Goal: Transaction & Acquisition: Purchase product/service

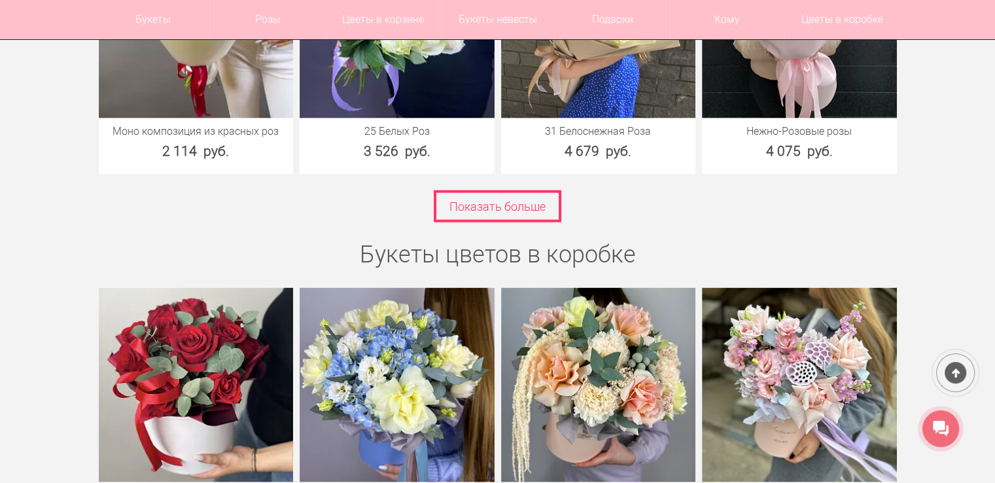
scroll to position [2747, 0]
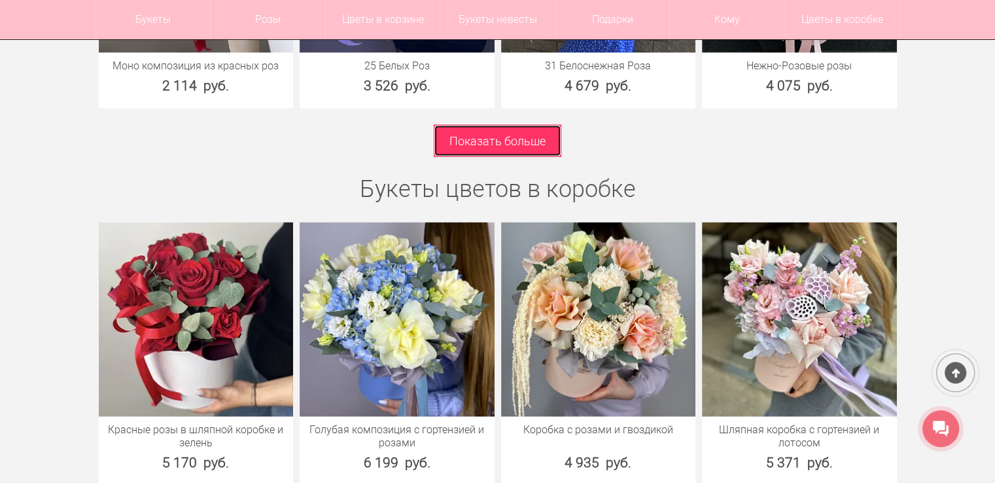
click at [511, 126] on link "Показать больше" at bounding box center [498, 141] width 128 height 32
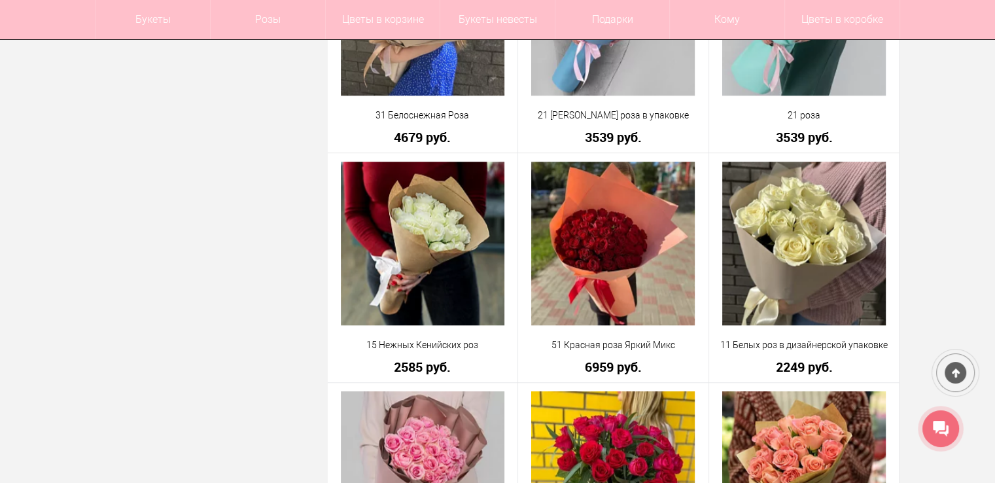
scroll to position [589, 0]
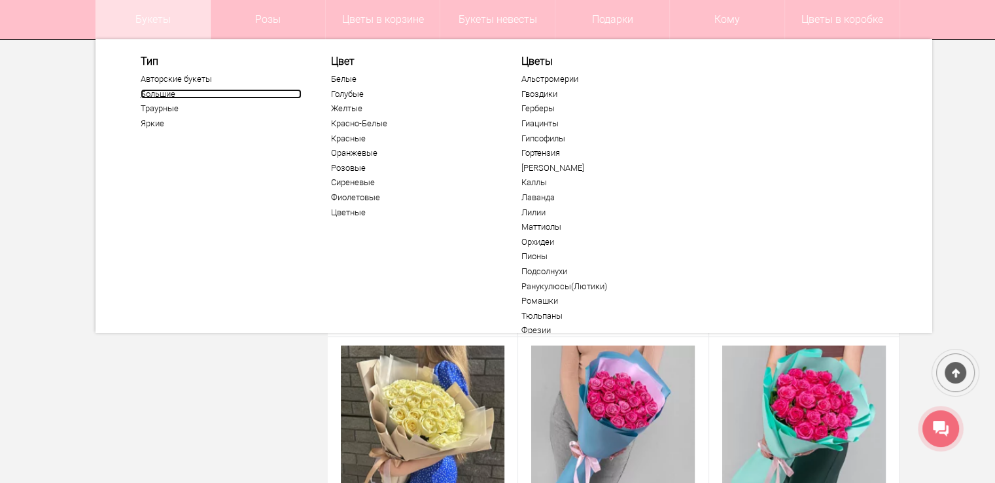
click at [160, 92] on link "Большие" at bounding box center [221, 94] width 161 height 10
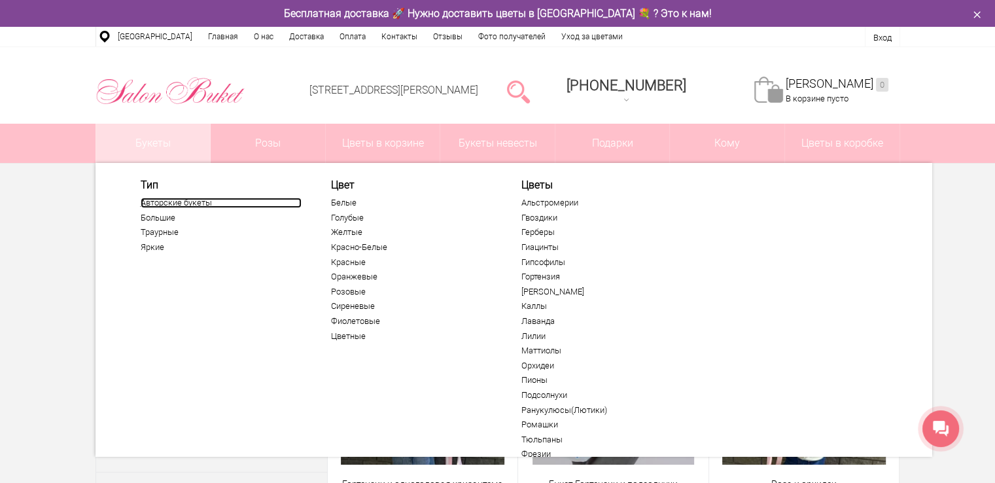
click at [175, 204] on link "Авторские букеты" at bounding box center [221, 203] width 161 height 10
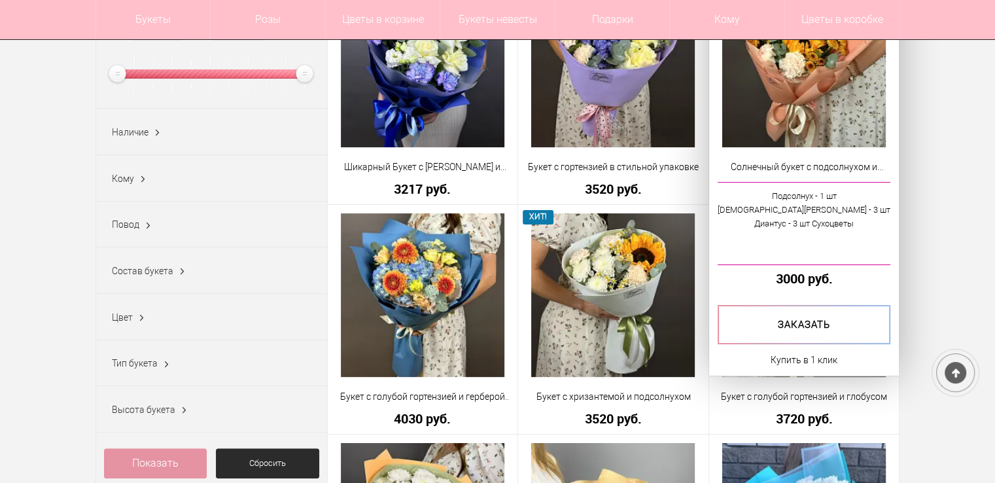
scroll to position [262, 0]
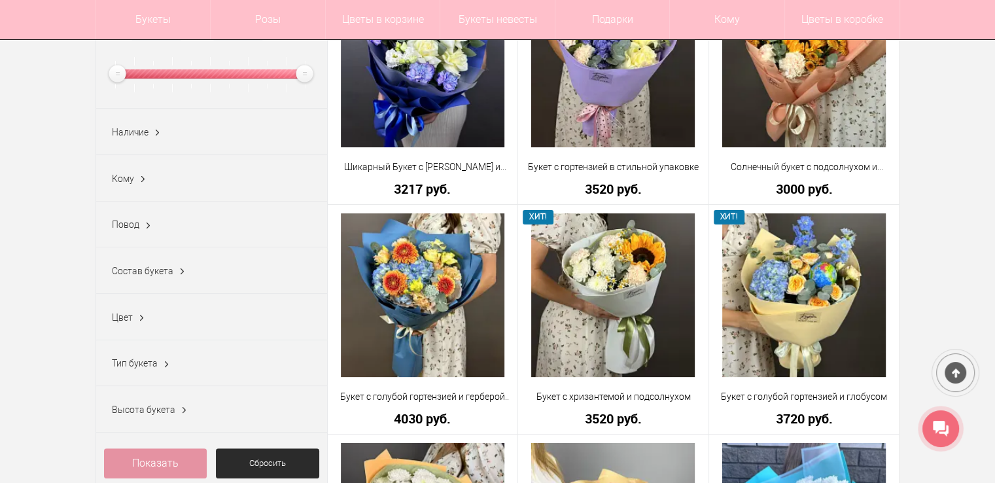
click at [134, 129] on span "Наличие" at bounding box center [130, 132] width 37 height 10
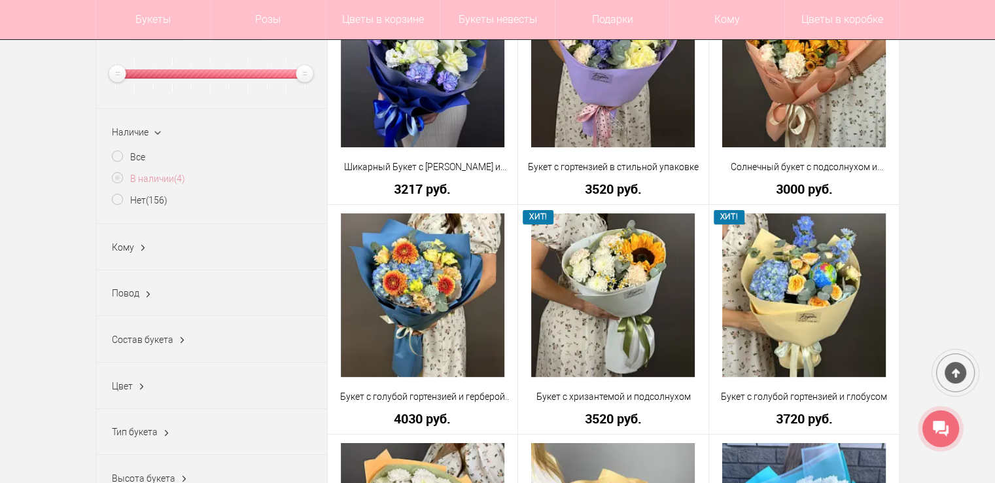
click at [165, 179] on label "В наличии (4)" at bounding box center [148, 179] width 73 height 14
click at [421, 184] on link "Показать" at bounding box center [422, 183] width 33 height 25
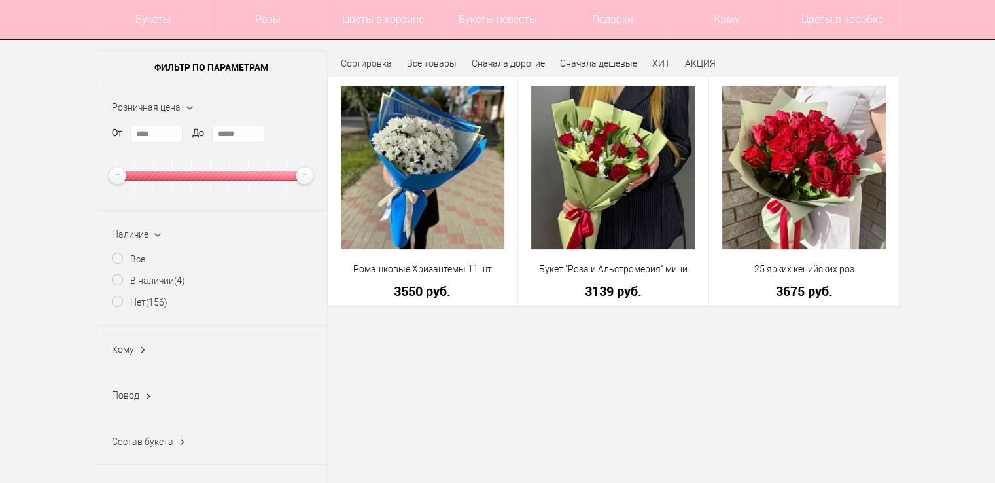
scroll to position [262, 0]
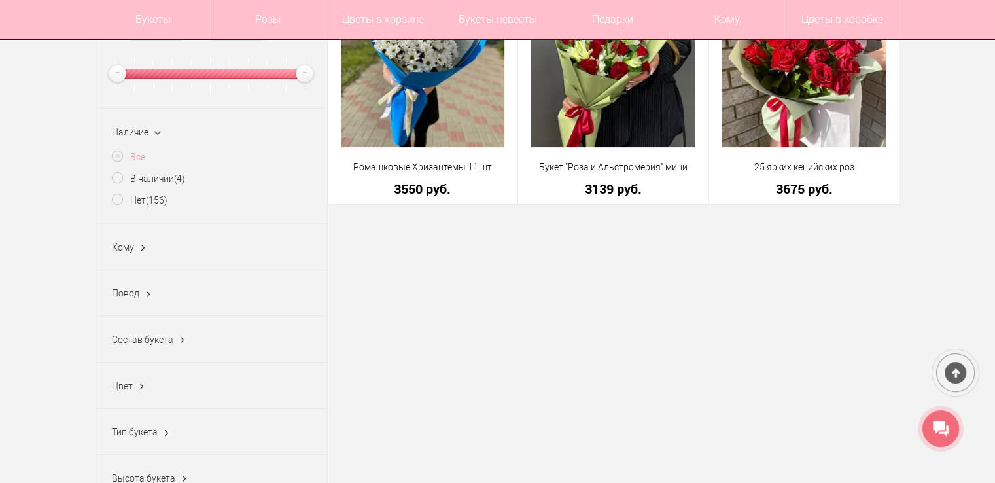
click at [135, 155] on label "Все" at bounding box center [128, 157] width 33 height 14
click at [135, 154] on label "Все" at bounding box center [128, 157] width 33 height 14
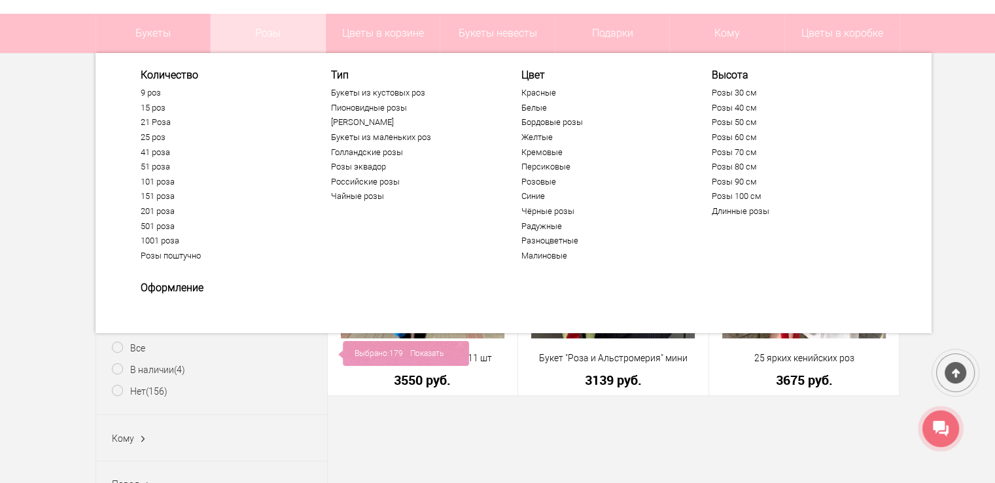
scroll to position [0, 0]
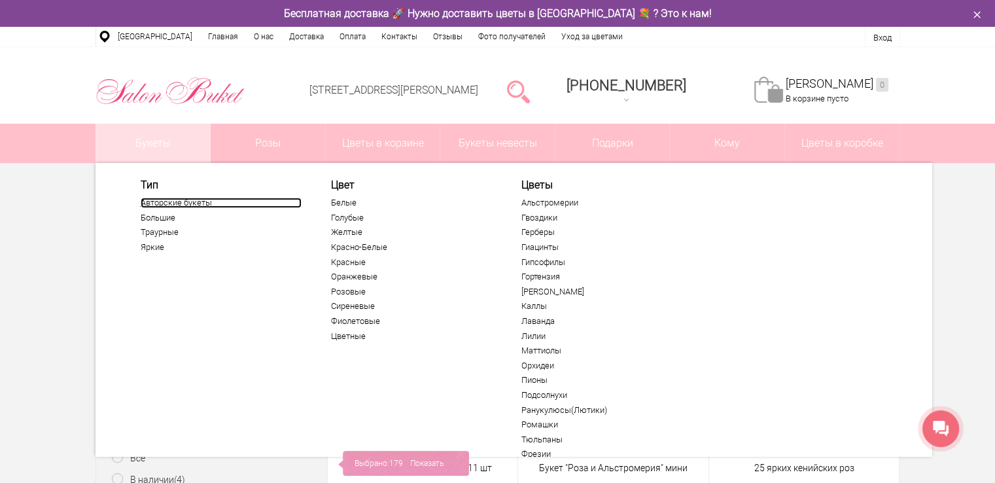
click at [168, 198] on link "Авторские букеты" at bounding box center [221, 203] width 161 height 10
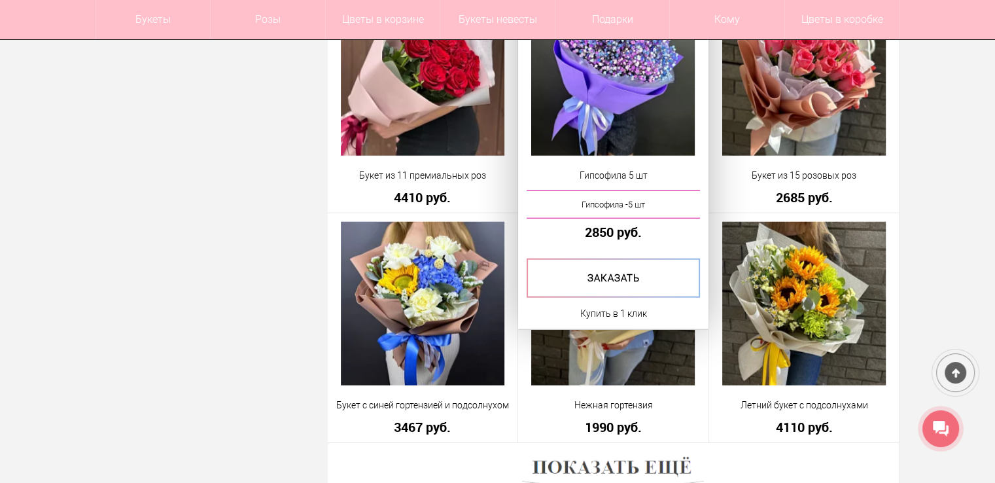
scroll to position [3597, 0]
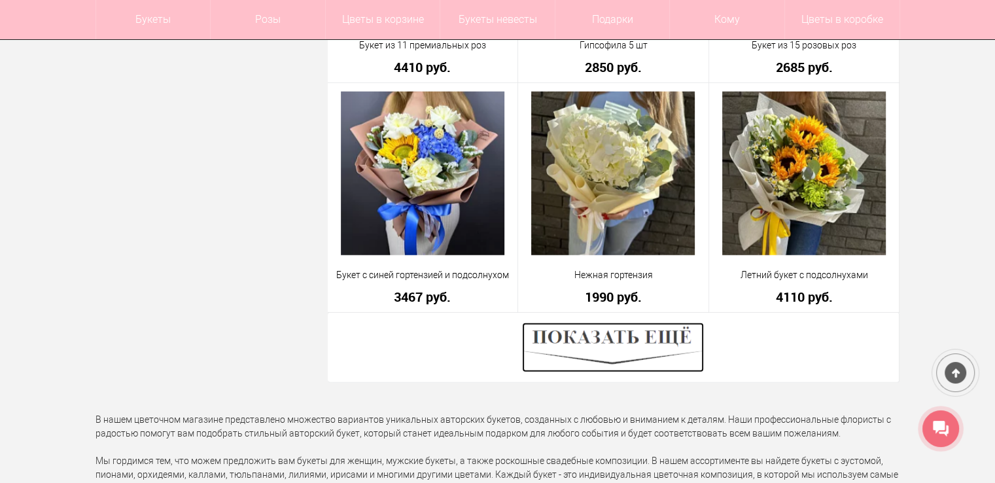
click at [597, 341] on img at bounding box center [613, 347] width 182 height 50
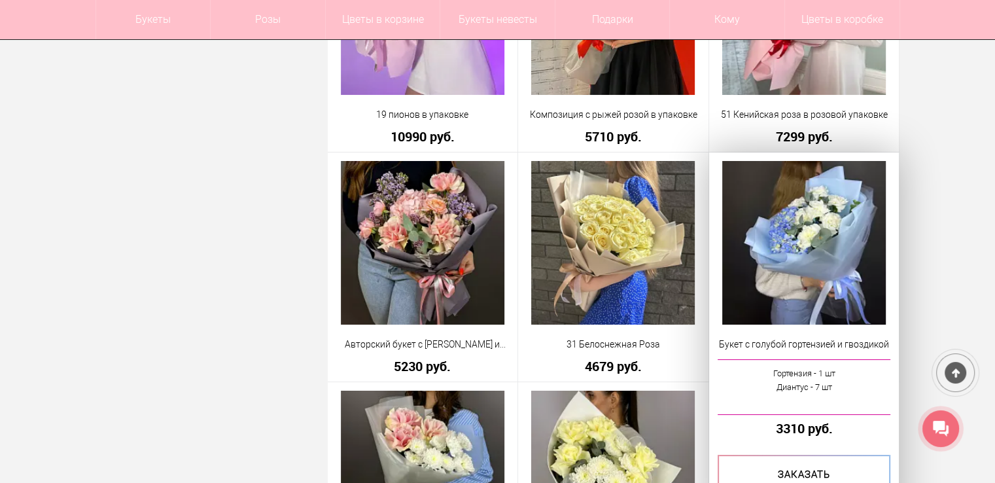
scroll to position [5036, 0]
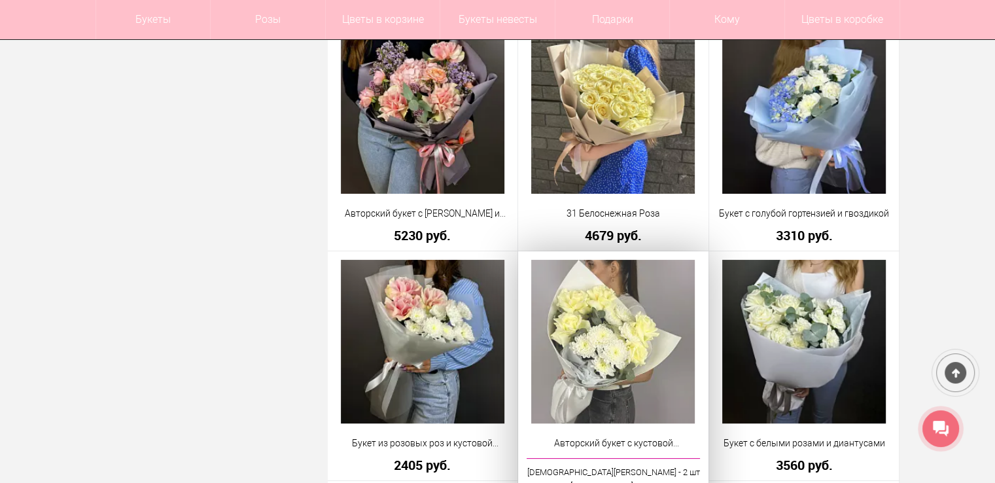
drag, startPoint x: 733, startPoint y: 260, endPoint x: 638, endPoint y: 296, distance: 101.7
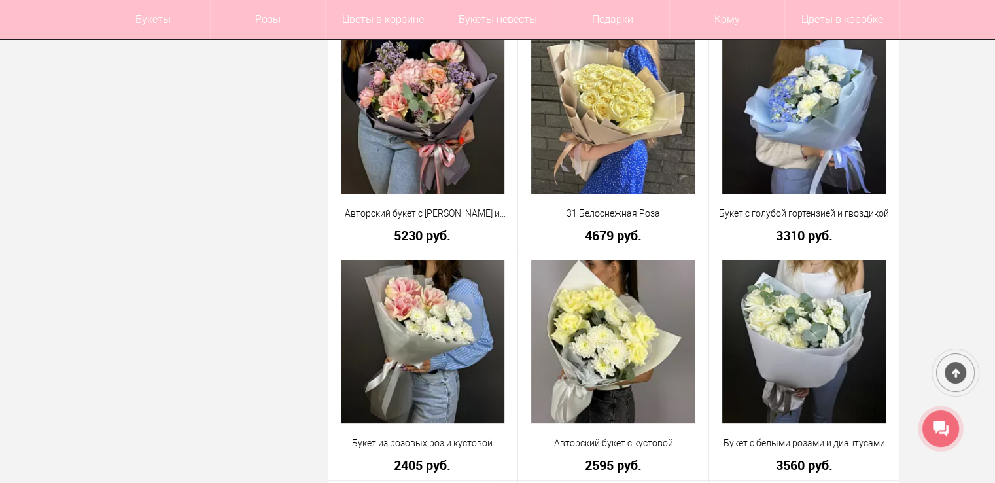
drag, startPoint x: 638, startPoint y: 296, endPoint x: 965, endPoint y: 247, distance: 330.8
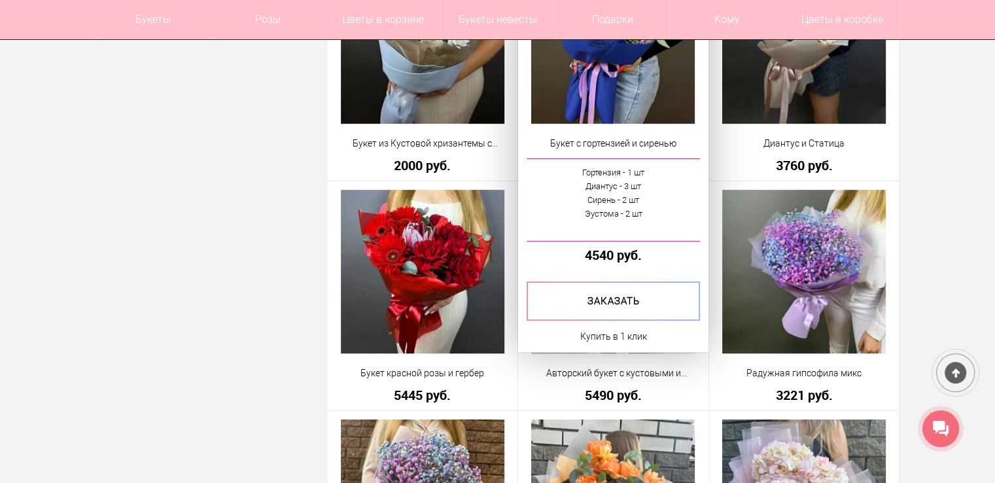
scroll to position [5625, 0]
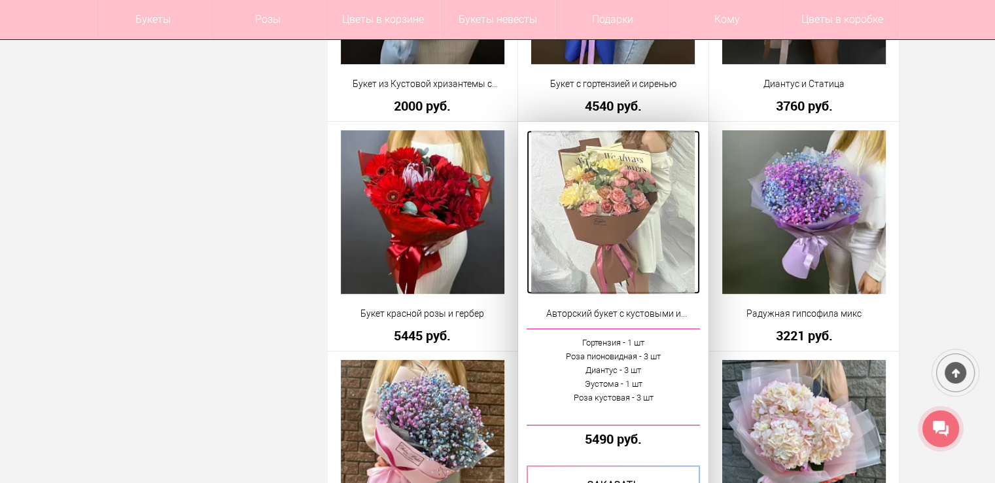
click at [608, 180] on img at bounding box center [613, 212] width 164 height 164
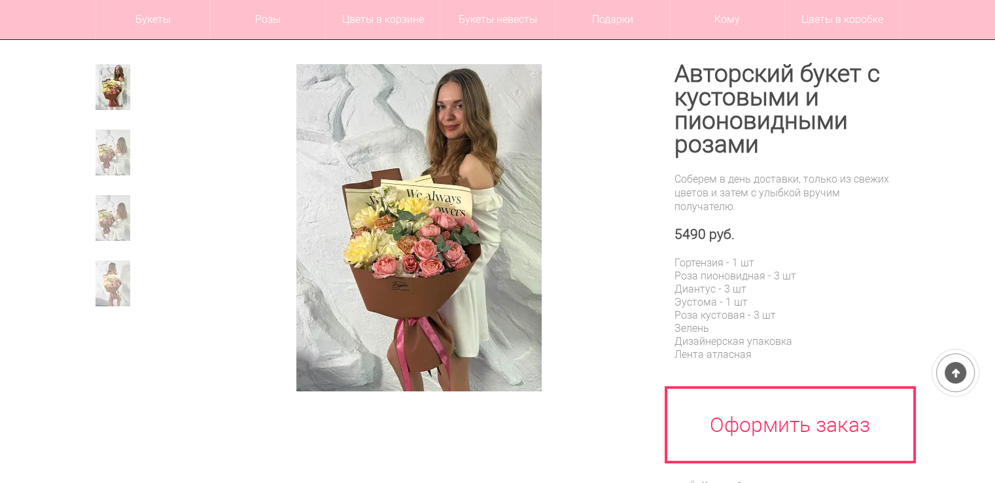
scroll to position [131, 0]
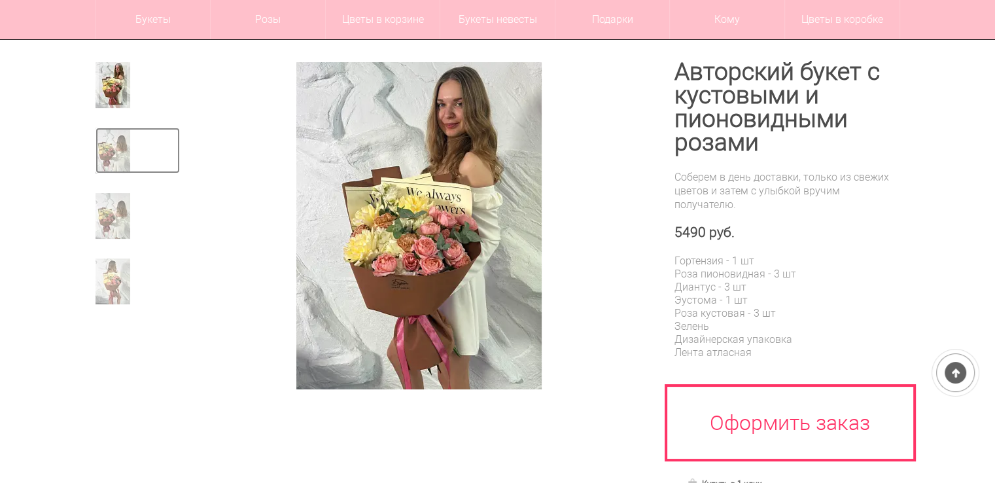
click at [120, 142] on img at bounding box center [112, 151] width 35 height 46
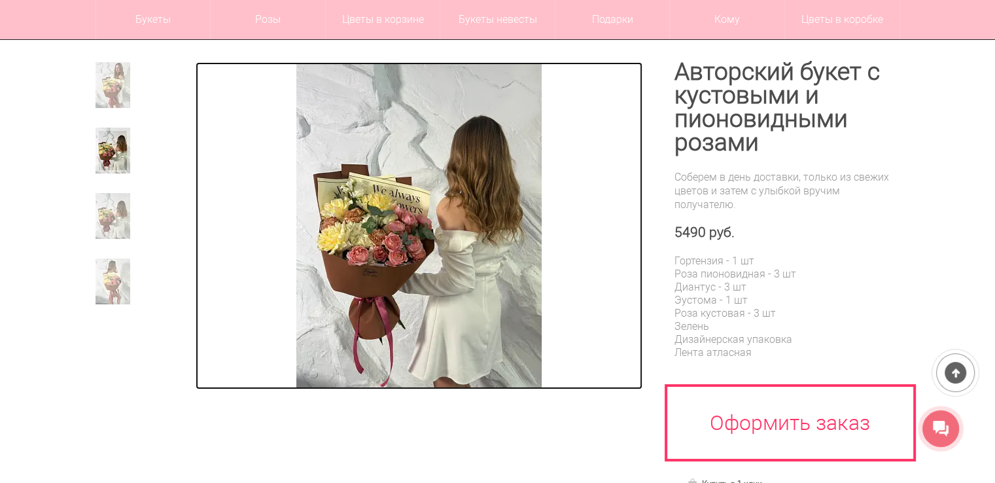
click at [464, 231] on img at bounding box center [418, 225] width 245 height 327
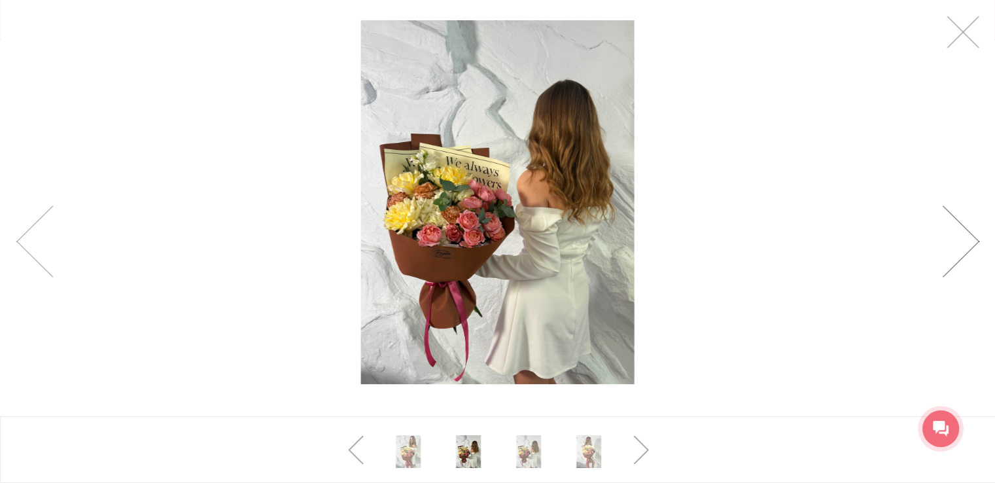
click at [960, 239] on link at bounding box center [960, 241] width 37 height 72
click at [960, 234] on link at bounding box center [960, 241] width 37 height 72
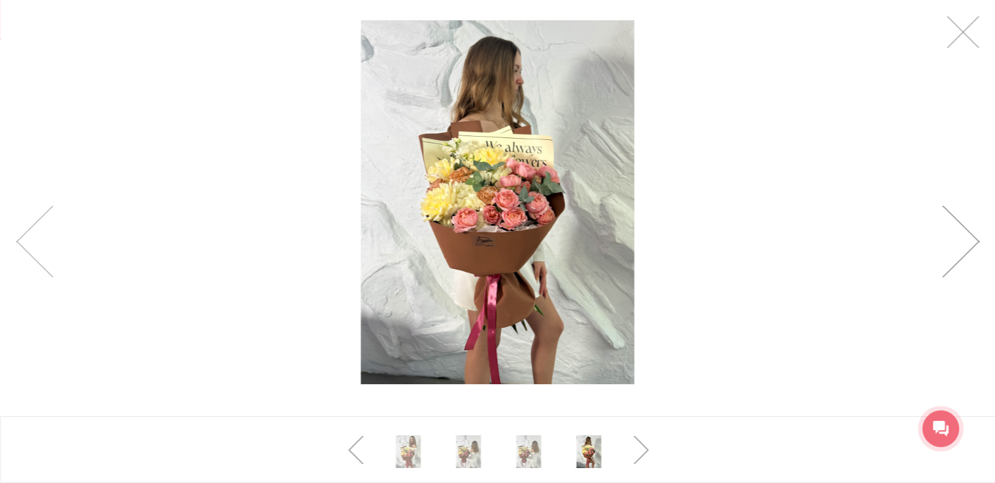
click at [960, 234] on link at bounding box center [960, 241] width 37 height 72
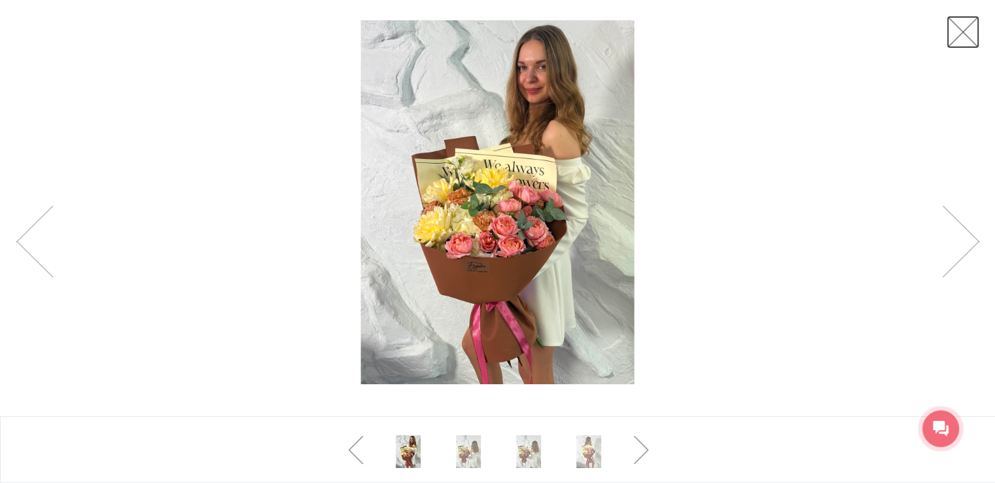
click at [964, 22] on link at bounding box center [962, 32] width 33 height 33
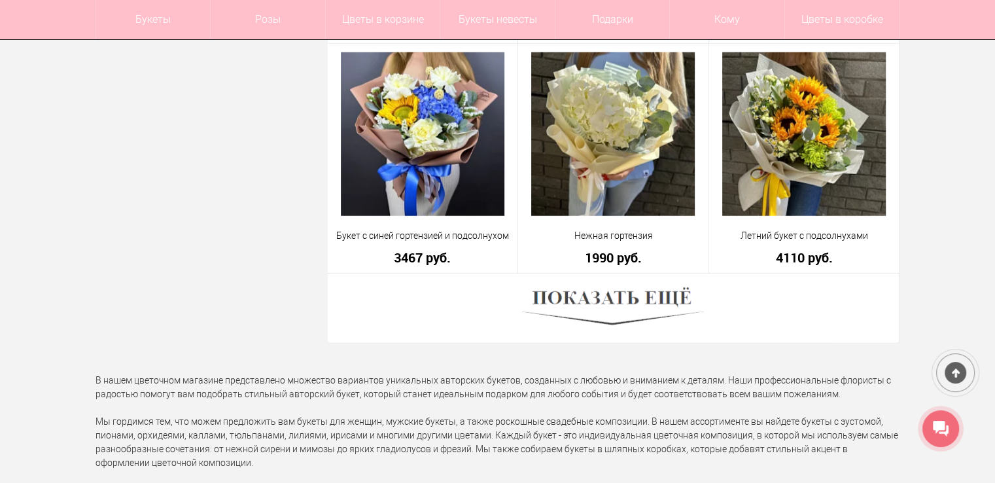
scroll to position [3659, 0]
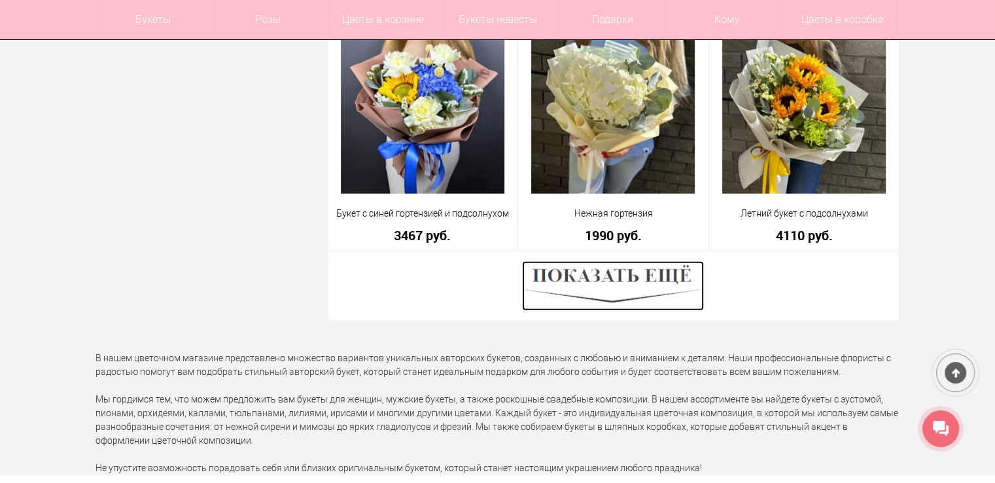
click at [594, 283] on img at bounding box center [613, 286] width 182 height 50
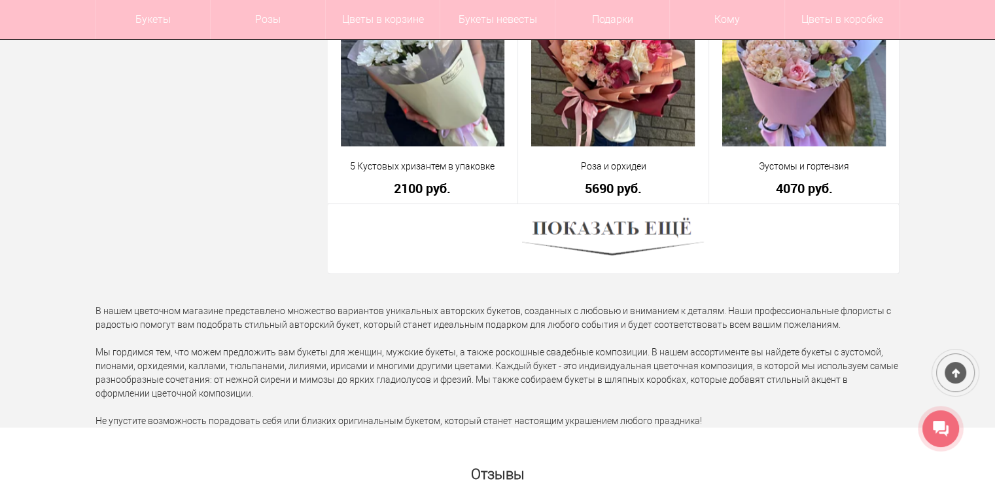
scroll to position [7387, 0]
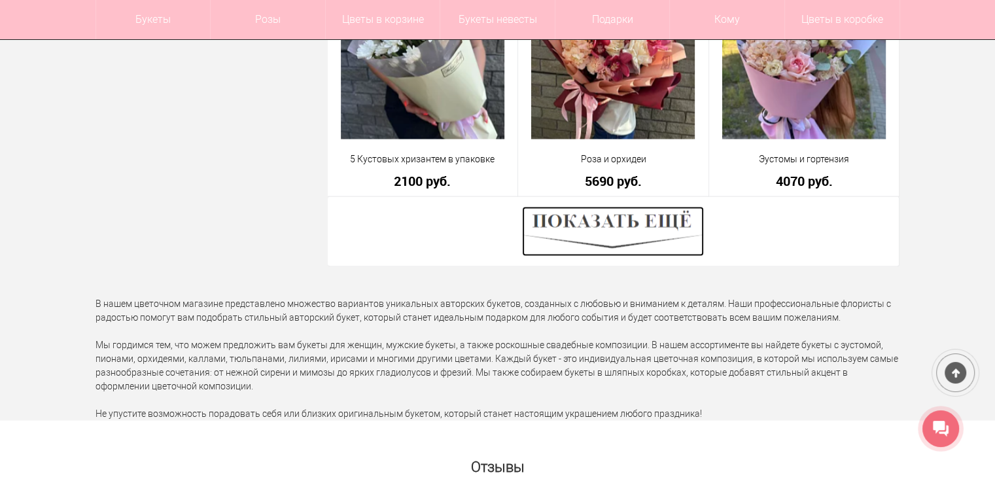
click at [598, 226] on img at bounding box center [613, 231] width 182 height 50
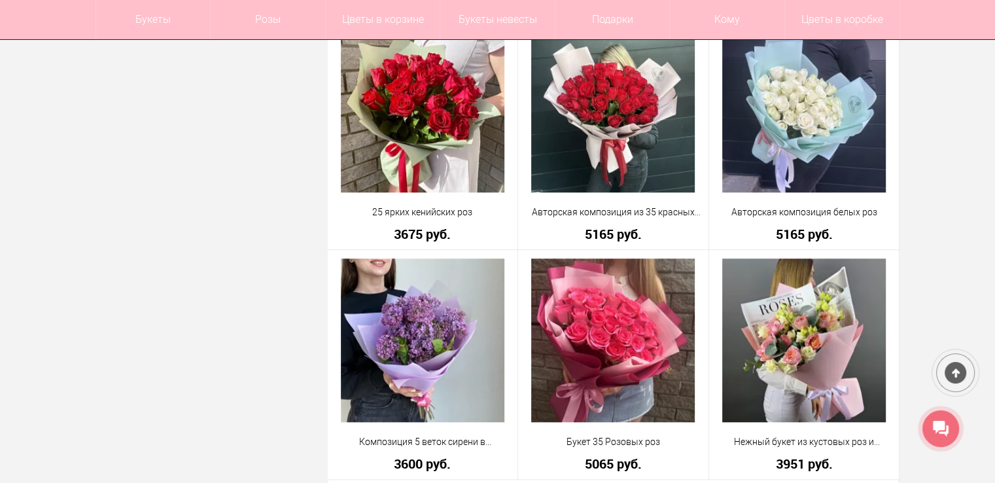
scroll to position [10854, 0]
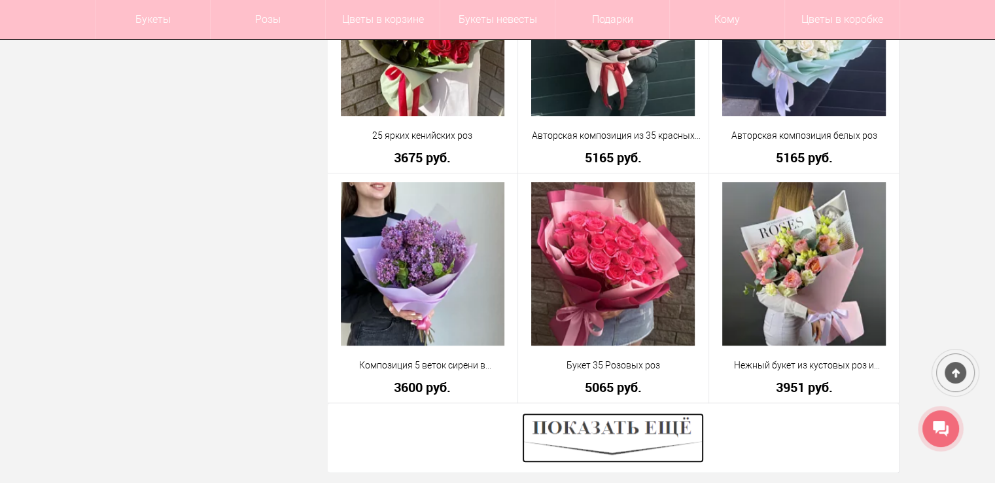
click at [618, 418] on img at bounding box center [613, 438] width 182 height 50
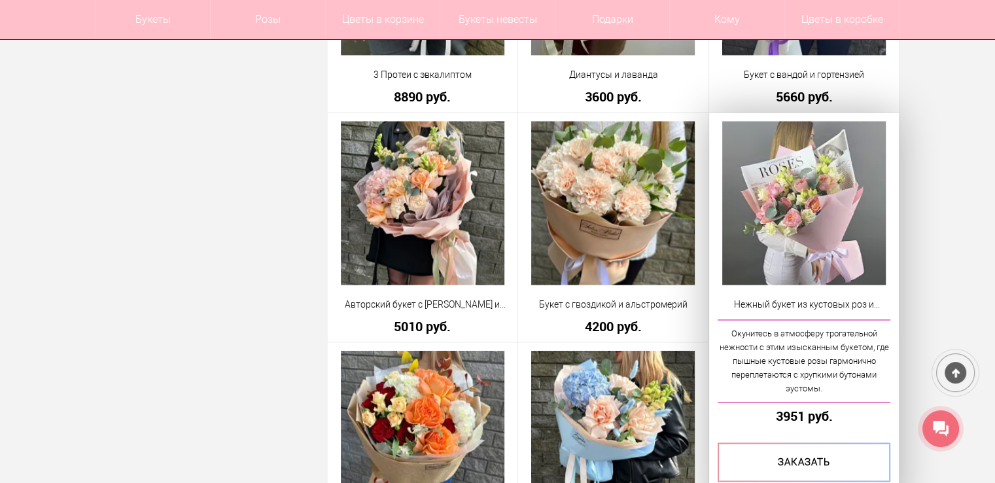
scroll to position [11835, 0]
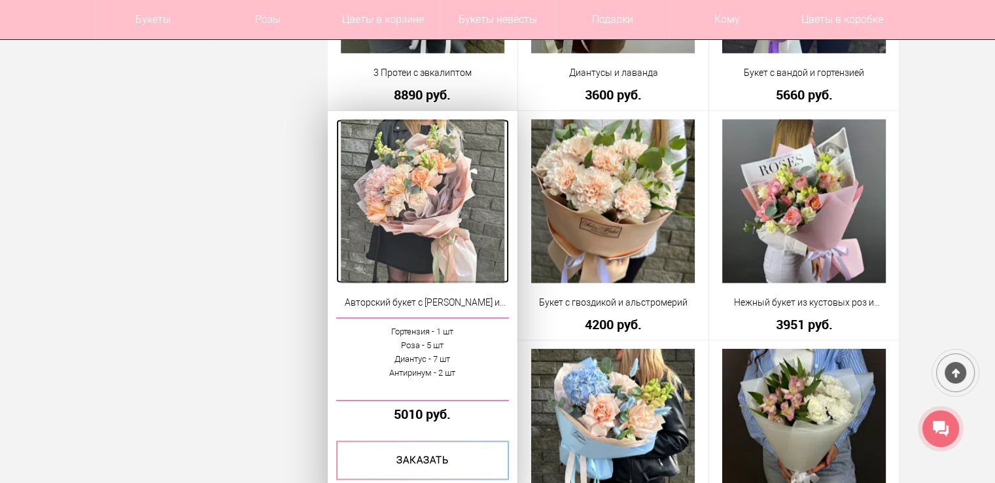
click at [442, 180] on img at bounding box center [423, 201] width 164 height 164
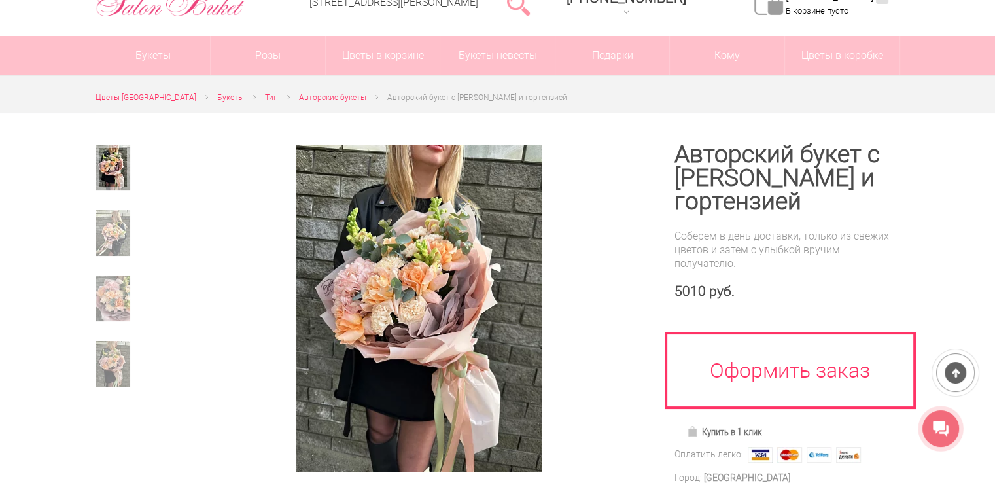
scroll to position [65, 0]
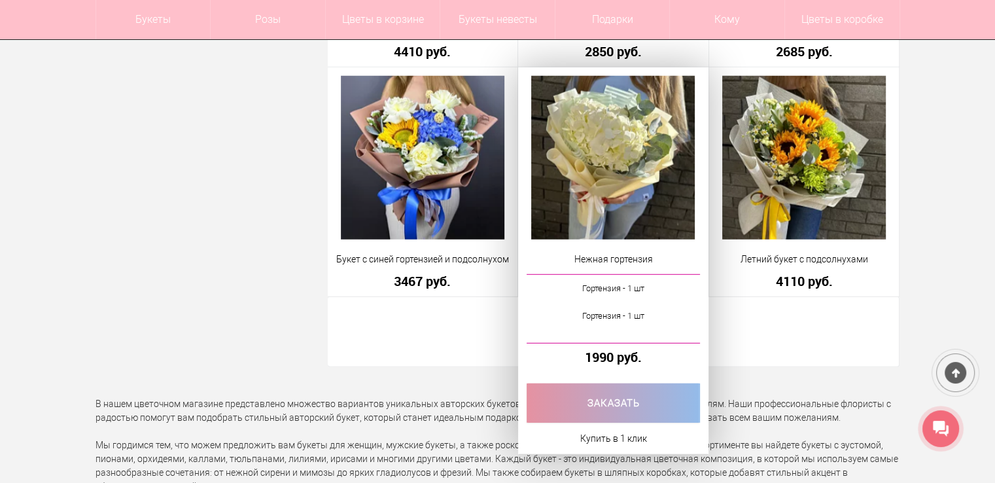
scroll to position [3728, 0]
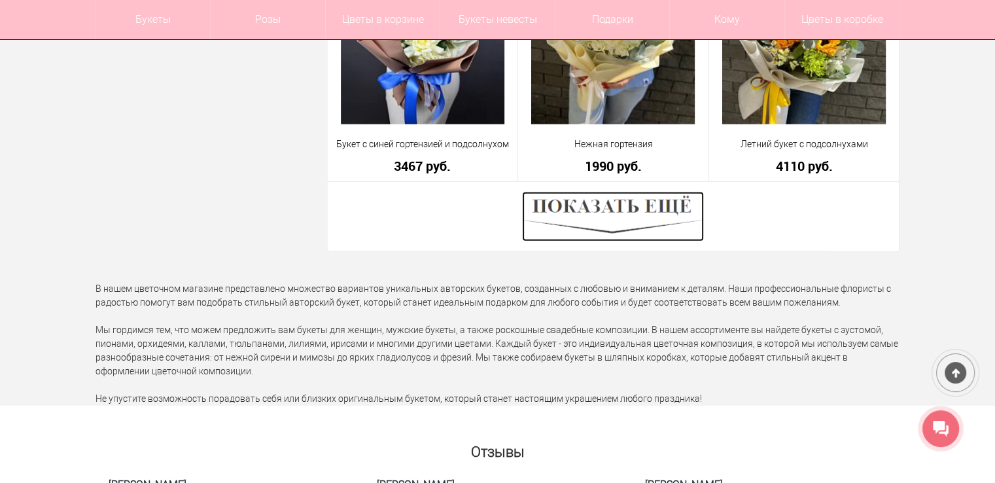
click at [607, 199] on img at bounding box center [613, 217] width 182 height 50
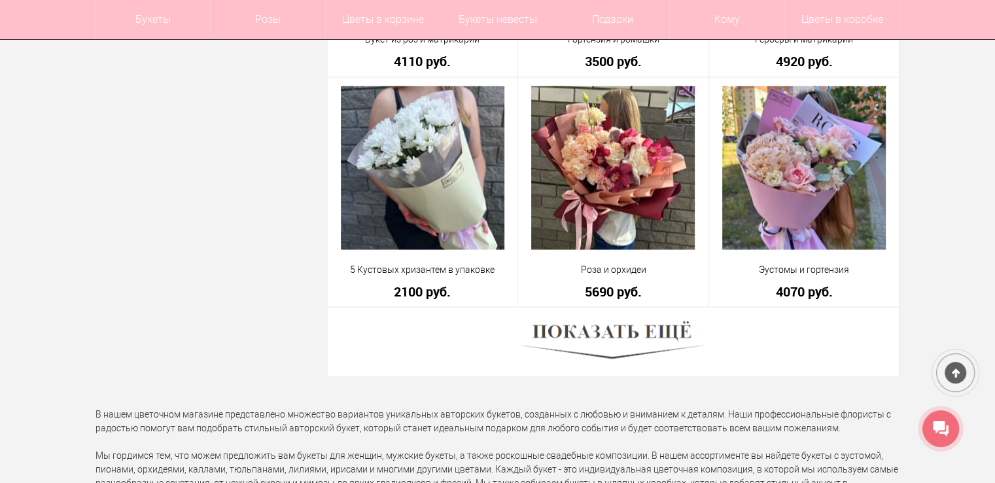
scroll to position [7326, 0]
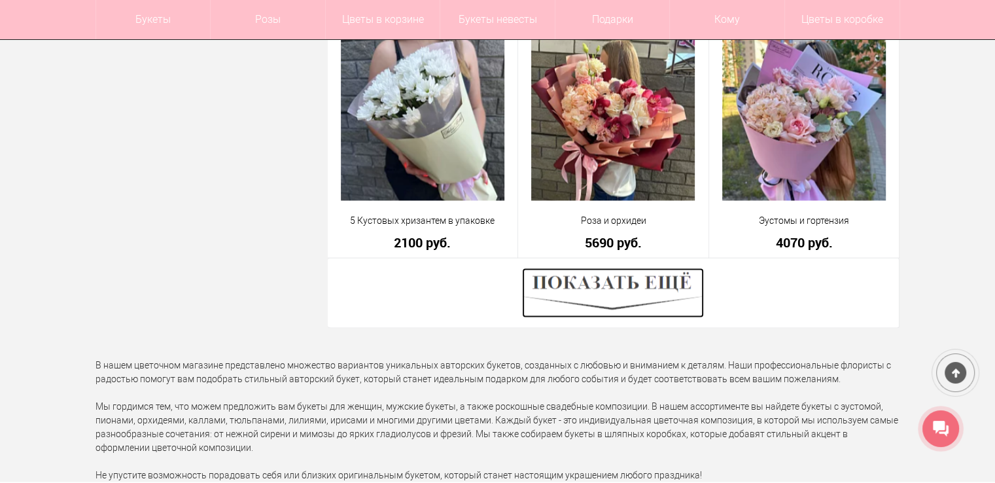
click at [634, 286] on img at bounding box center [613, 293] width 182 height 50
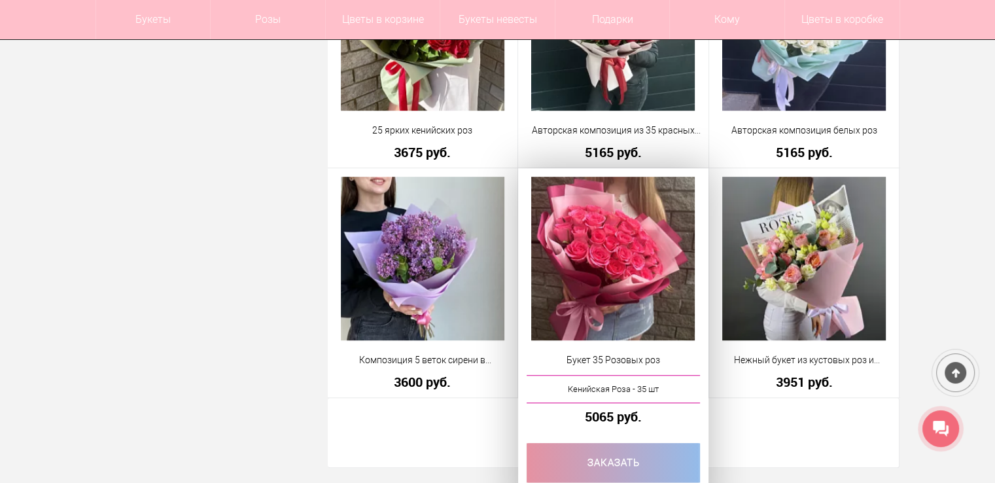
scroll to position [10989, 0]
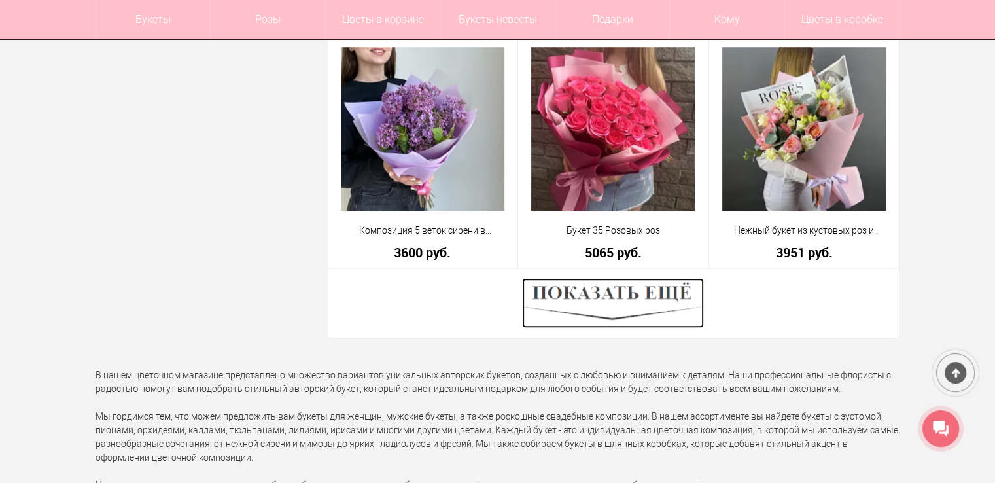
click at [614, 294] on img at bounding box center [613, 303] width 182 height 50
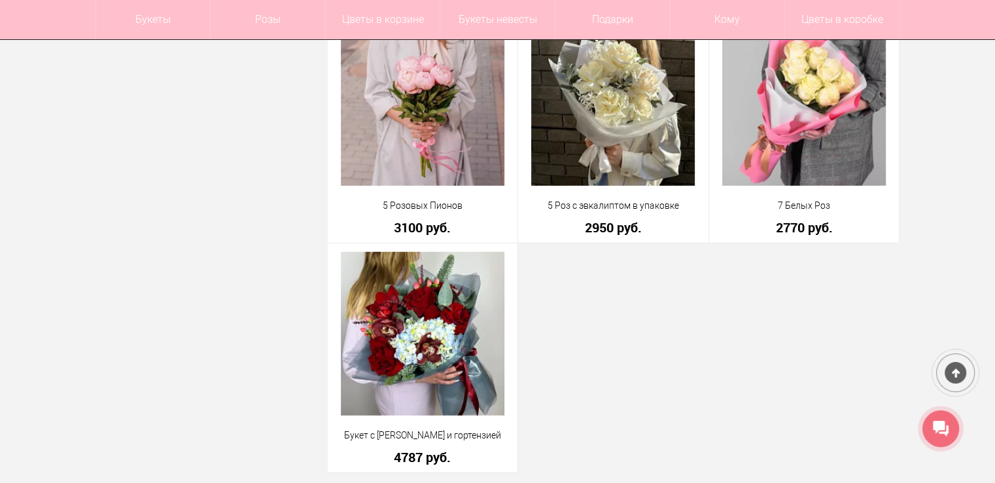
scroll to position [13540, 0]
